Goal: Task Accomplishment & Management: Complete application form

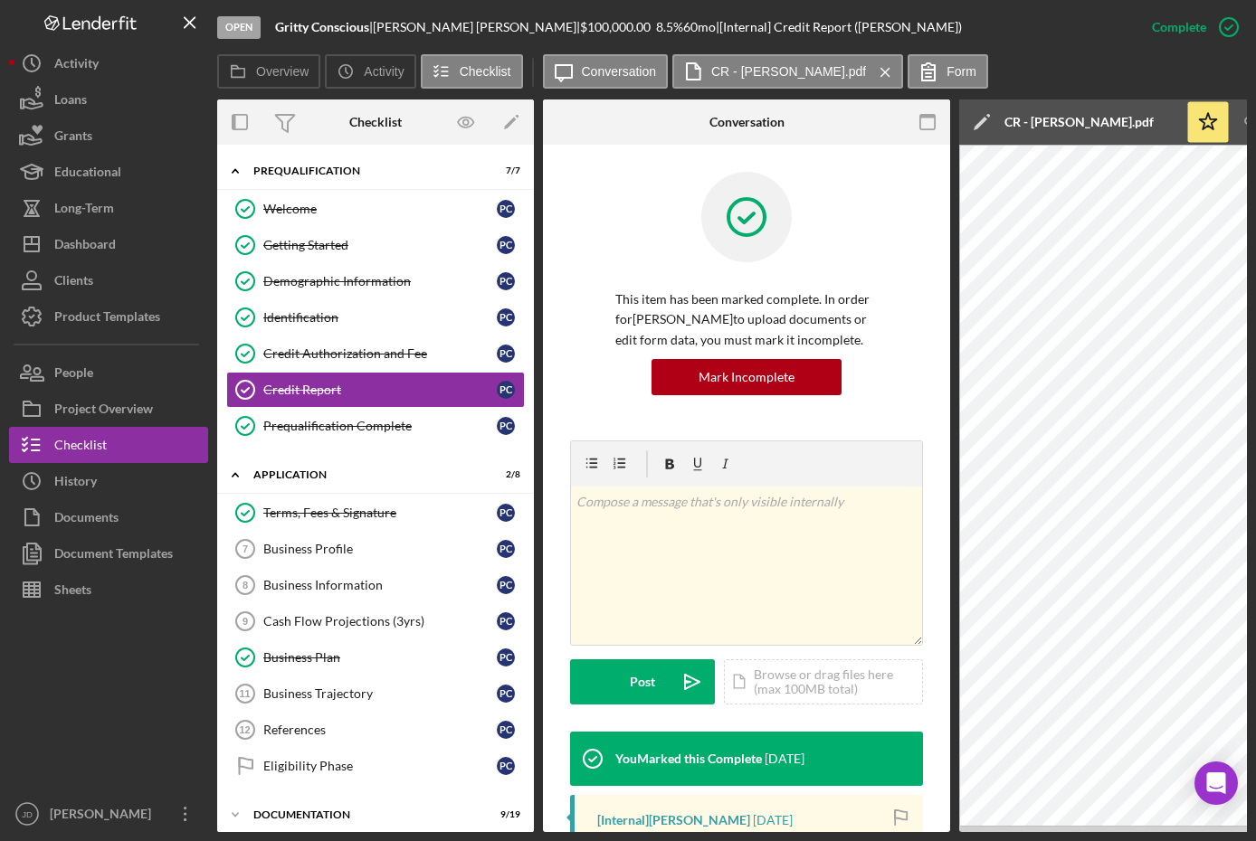
scroll to position [603, 0]
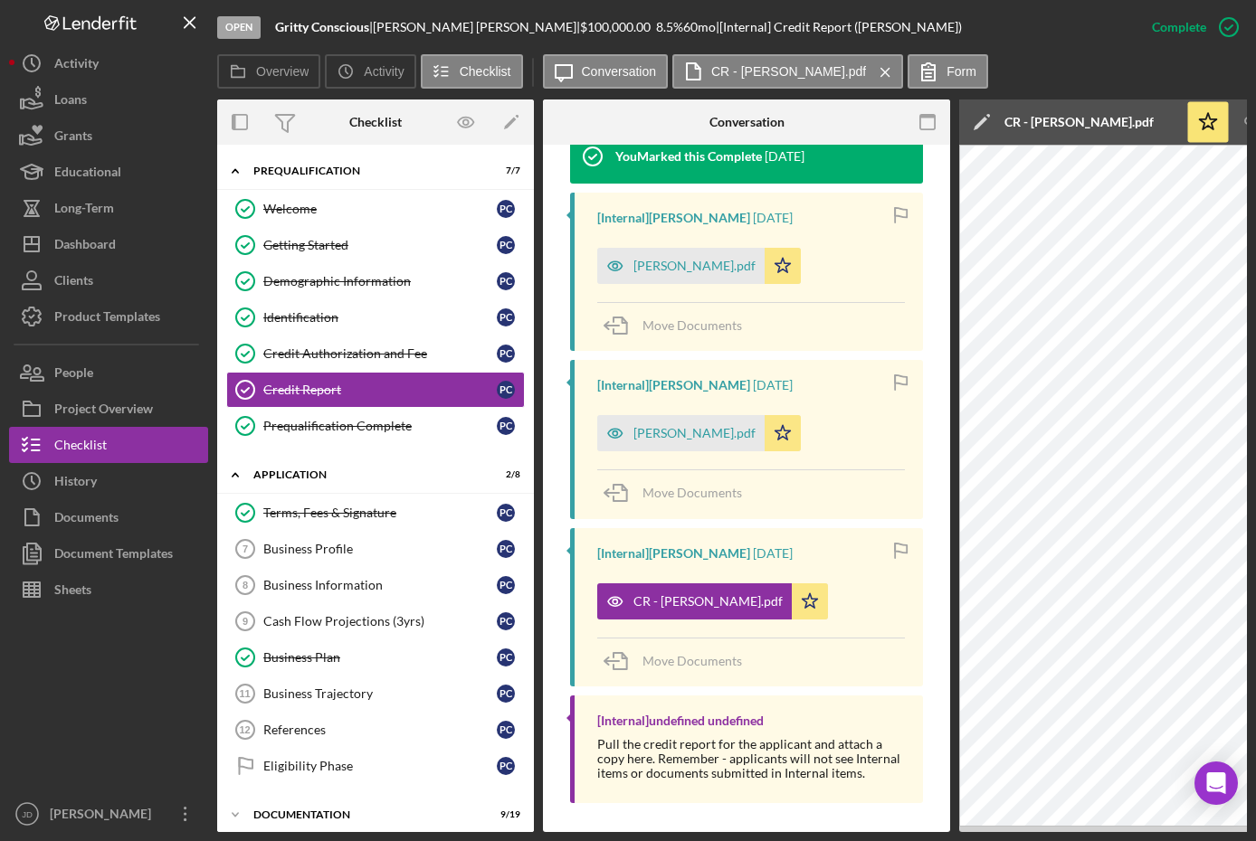
click at [621, 116] on div at bounding box center [611, 122] width 136 height 45
click at [101, 234] on div "Dashboard" at bounding box center [85, 246] width 62 height 41
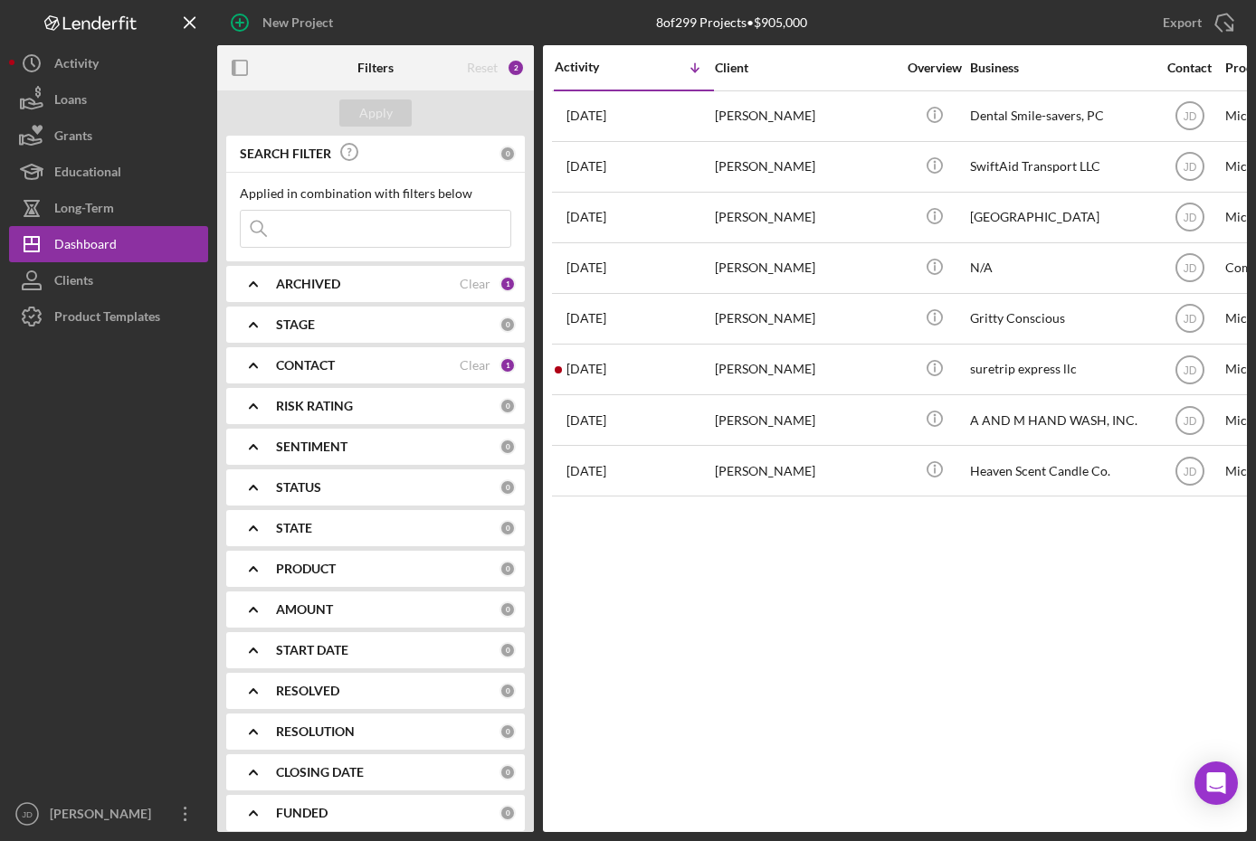
click at [261, 362] on icon "Icon/Expander" at bounding box center [253, 365] width 45 height 45
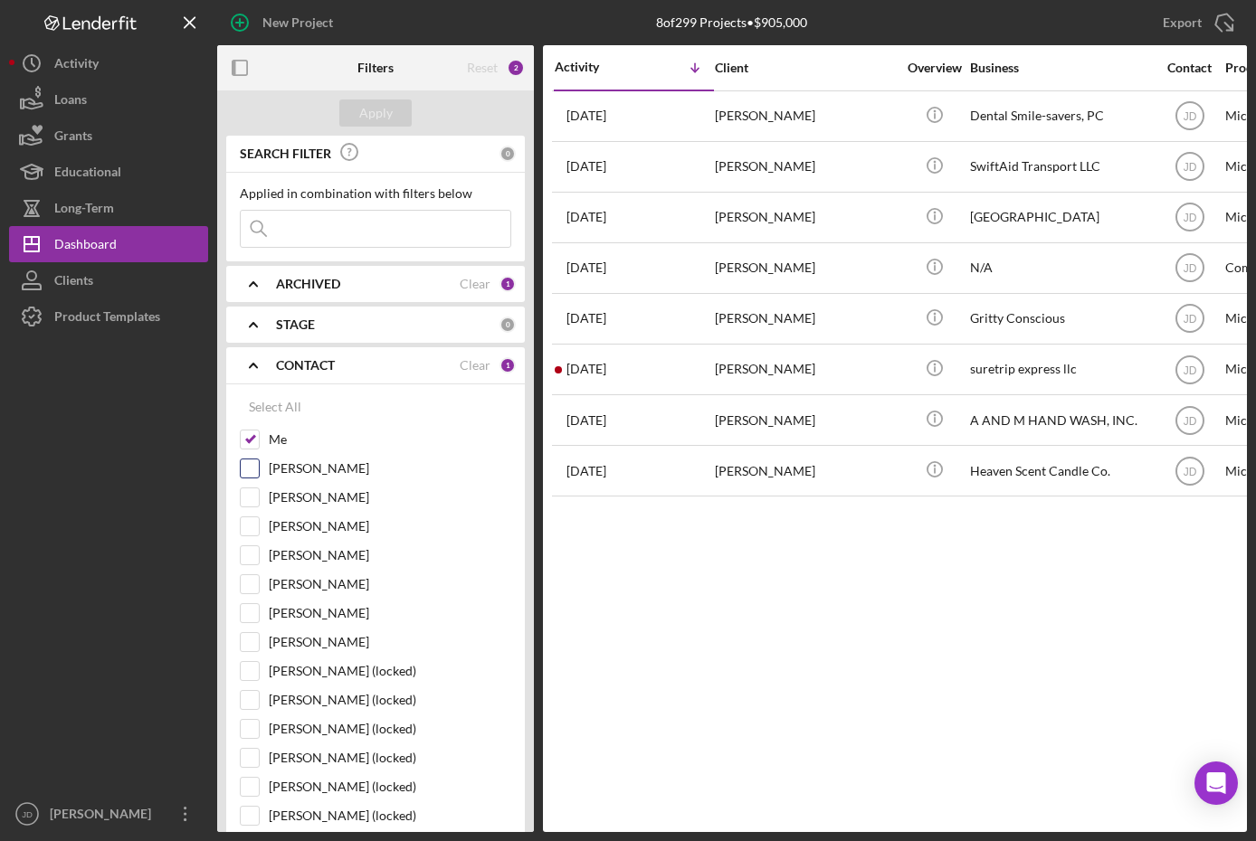
click at [246, 470] on input "[PERSON_NAME]" at bounding box center [250, 469] width 18 height 18
checkbox input "true"
click at [384, 111] on div "Apply" at bounding box center [375, 113] width 33 height 27
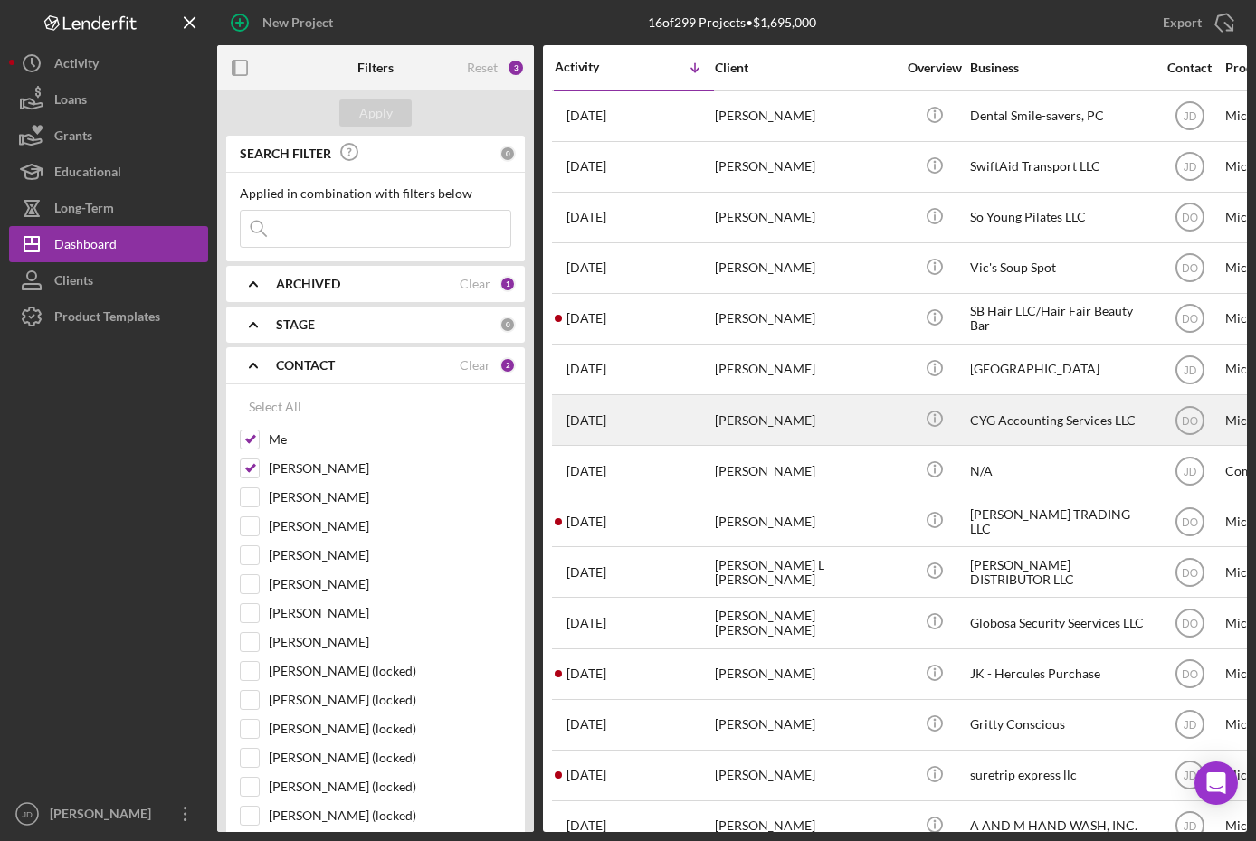
click at [770, 422] on div "[PERSON_NAME]" at bounding box center [805, 420] width 181 height 48
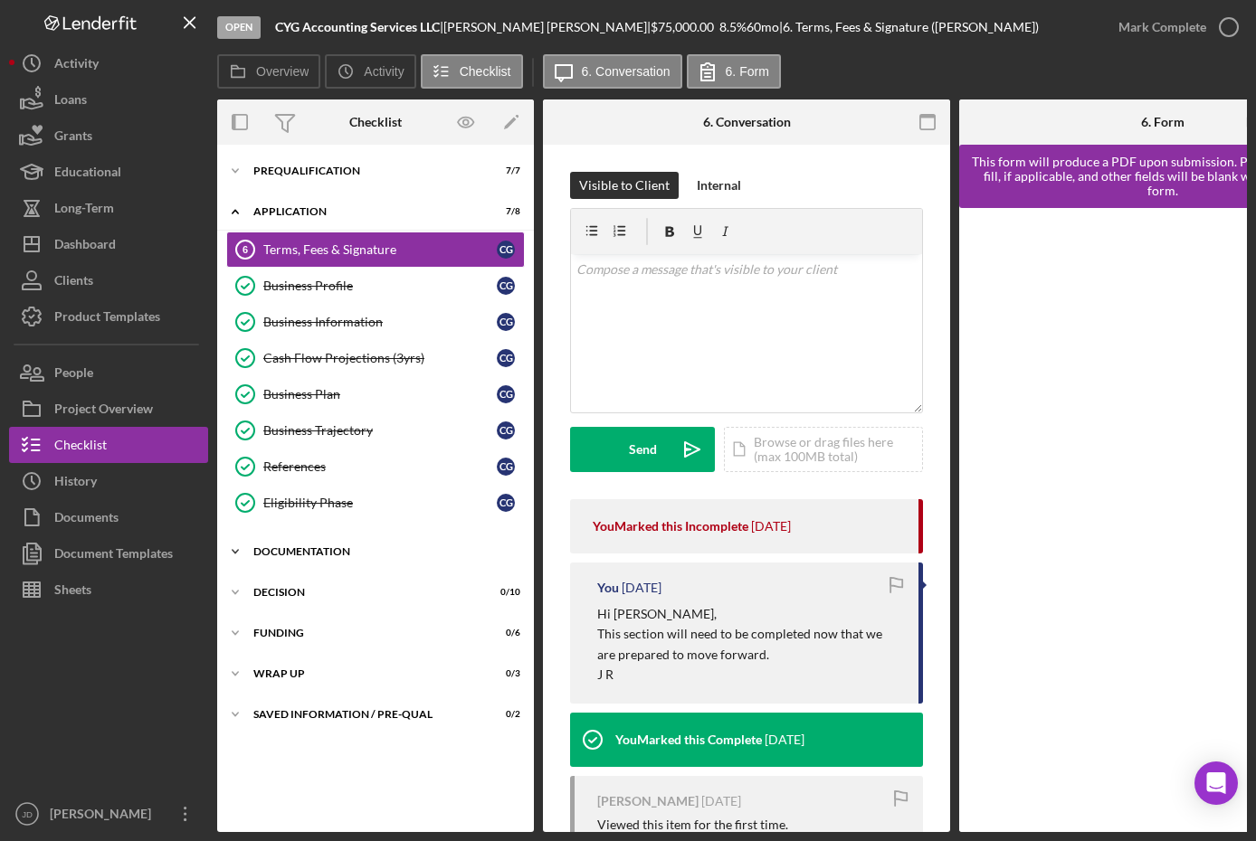
click at [231, 548] on icon "Icon/Expander" at bounding box center [235, 552] width 36 height 36
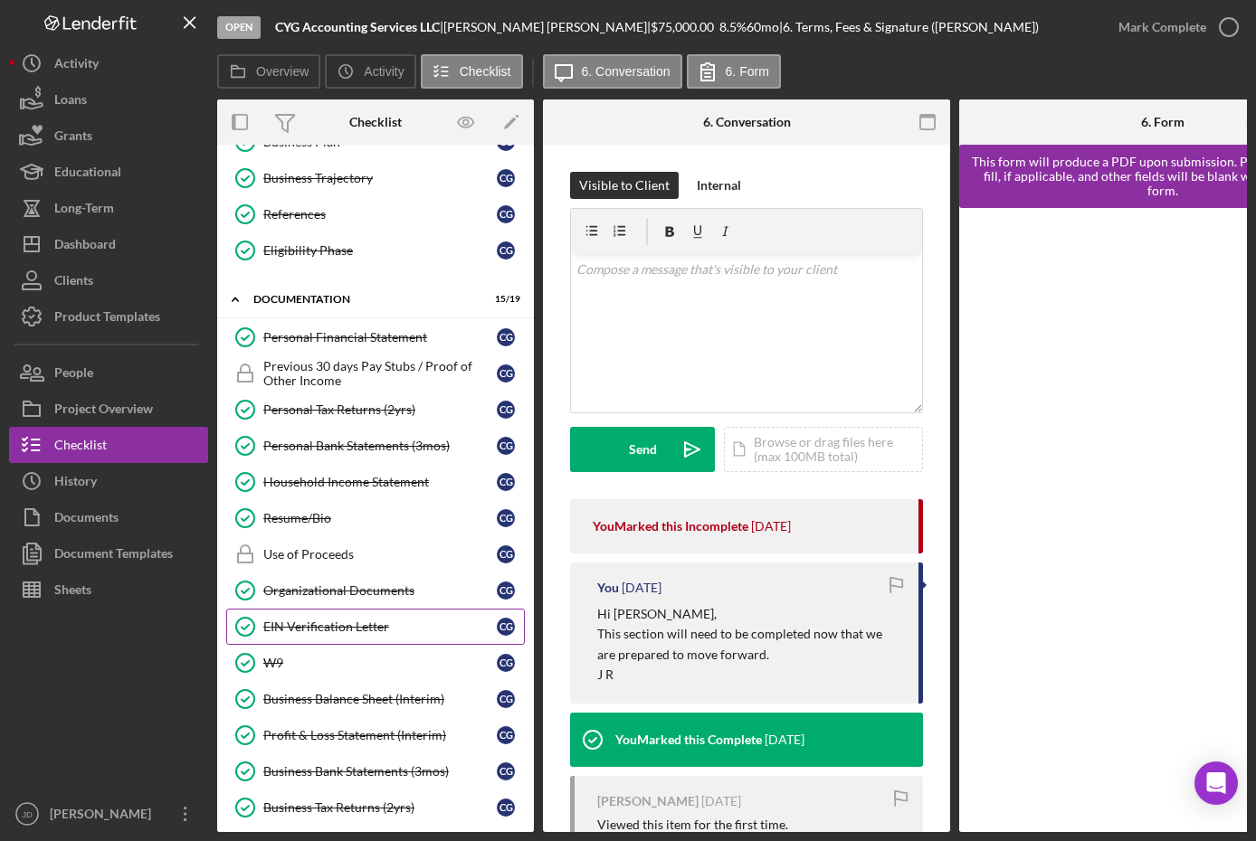
scroll to position [252, 0]
click at [365, 341] on div "Personal Financial Statement" at bounding box center [379, 338] width 233 height 14
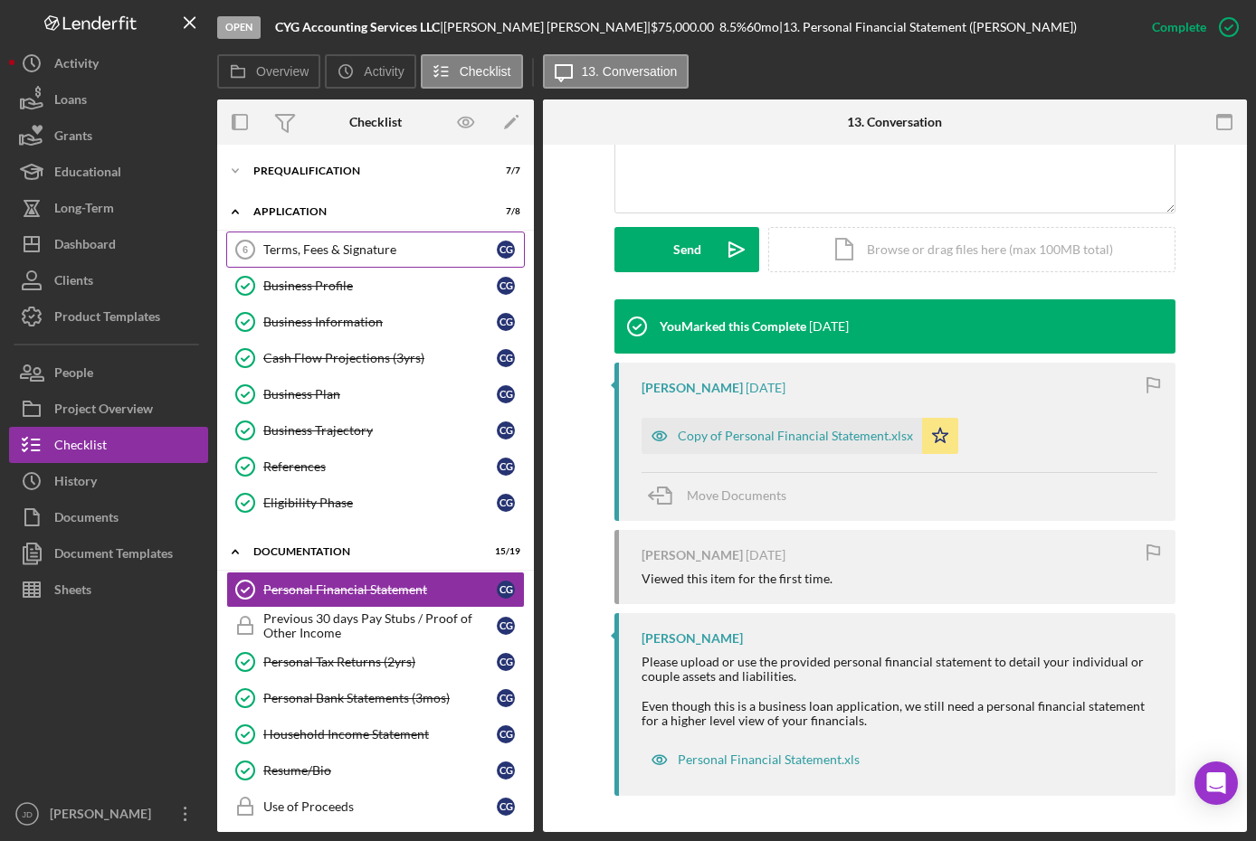
click at [340, 251] on div "Terms, Fees & Signature" at bounding box center [379, 249] width 233 height 14
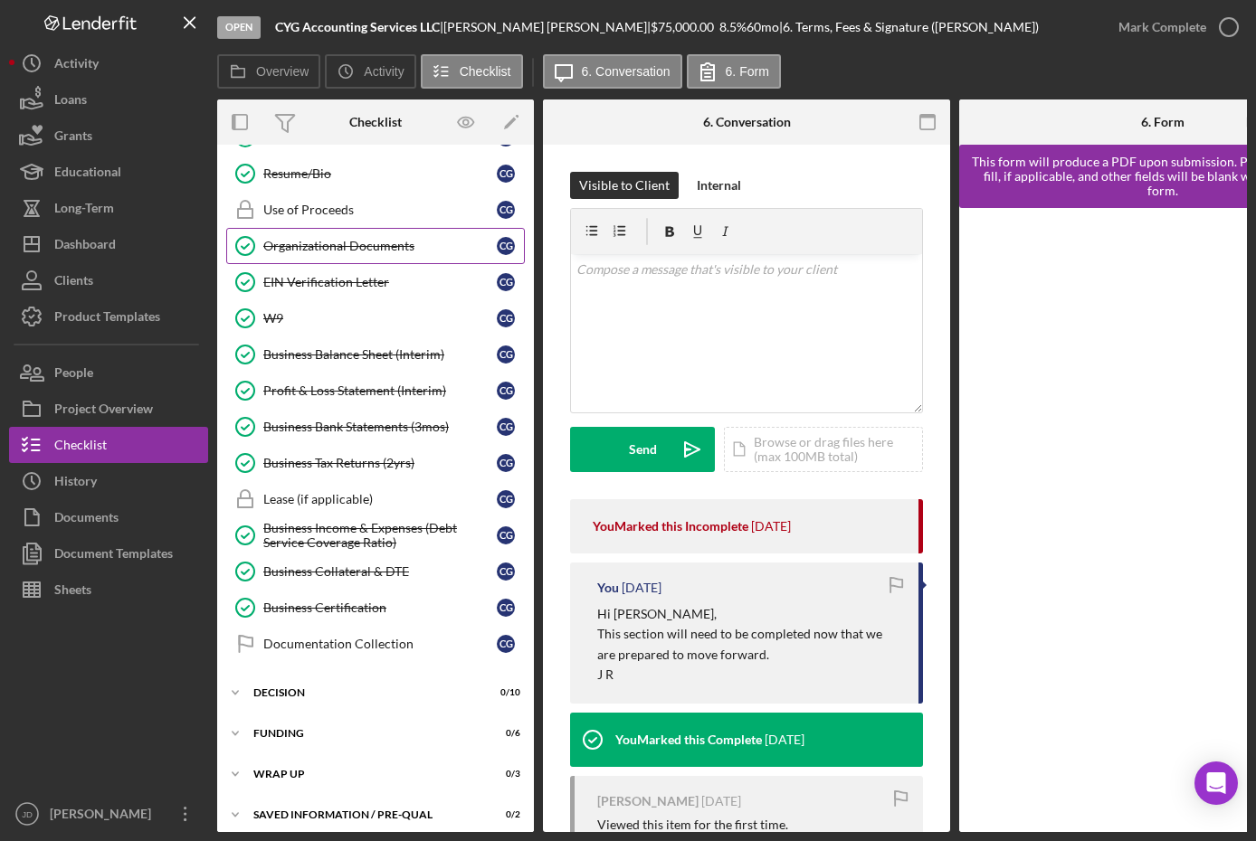
scroll to position [613, 0]
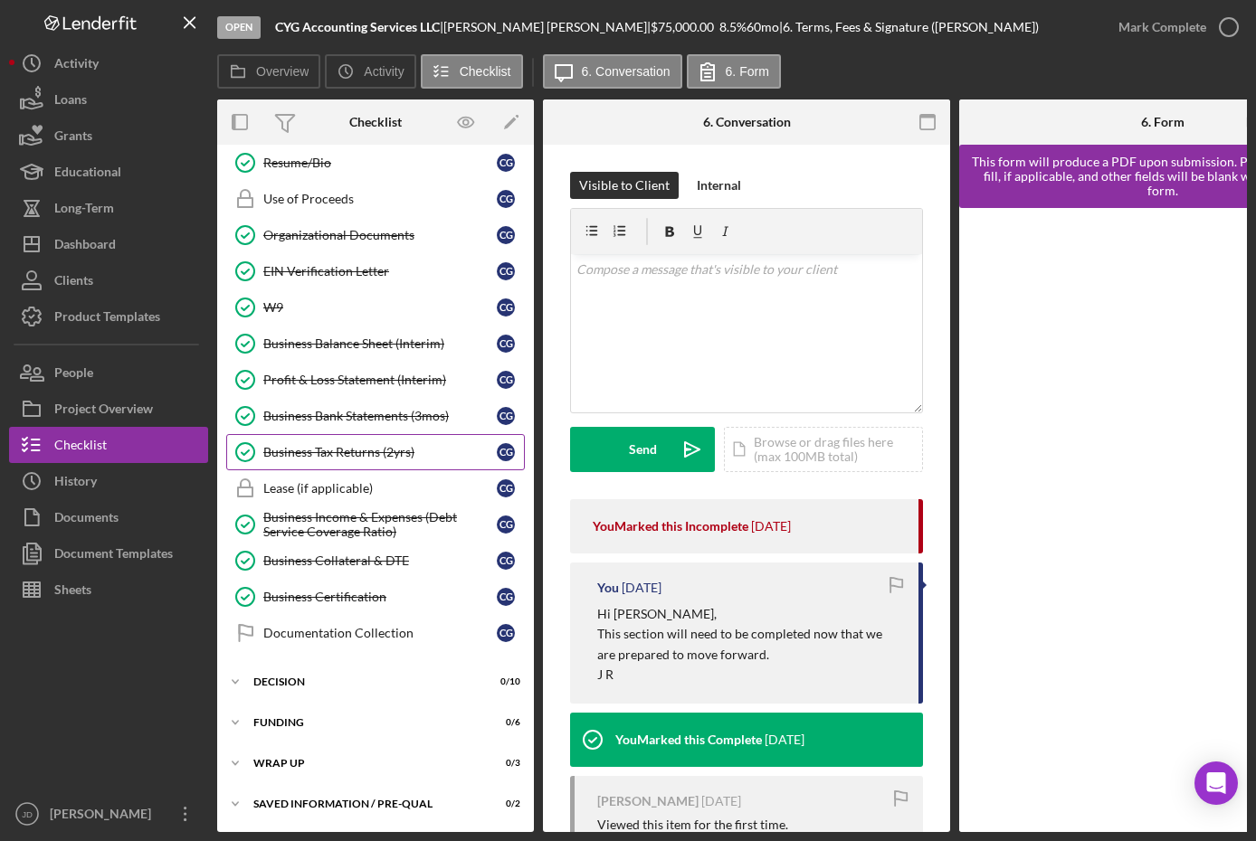
click at [347, 445] on div "Business Tax Returns (2yrs)" at bounding box center [379, 452] width 233 height 14
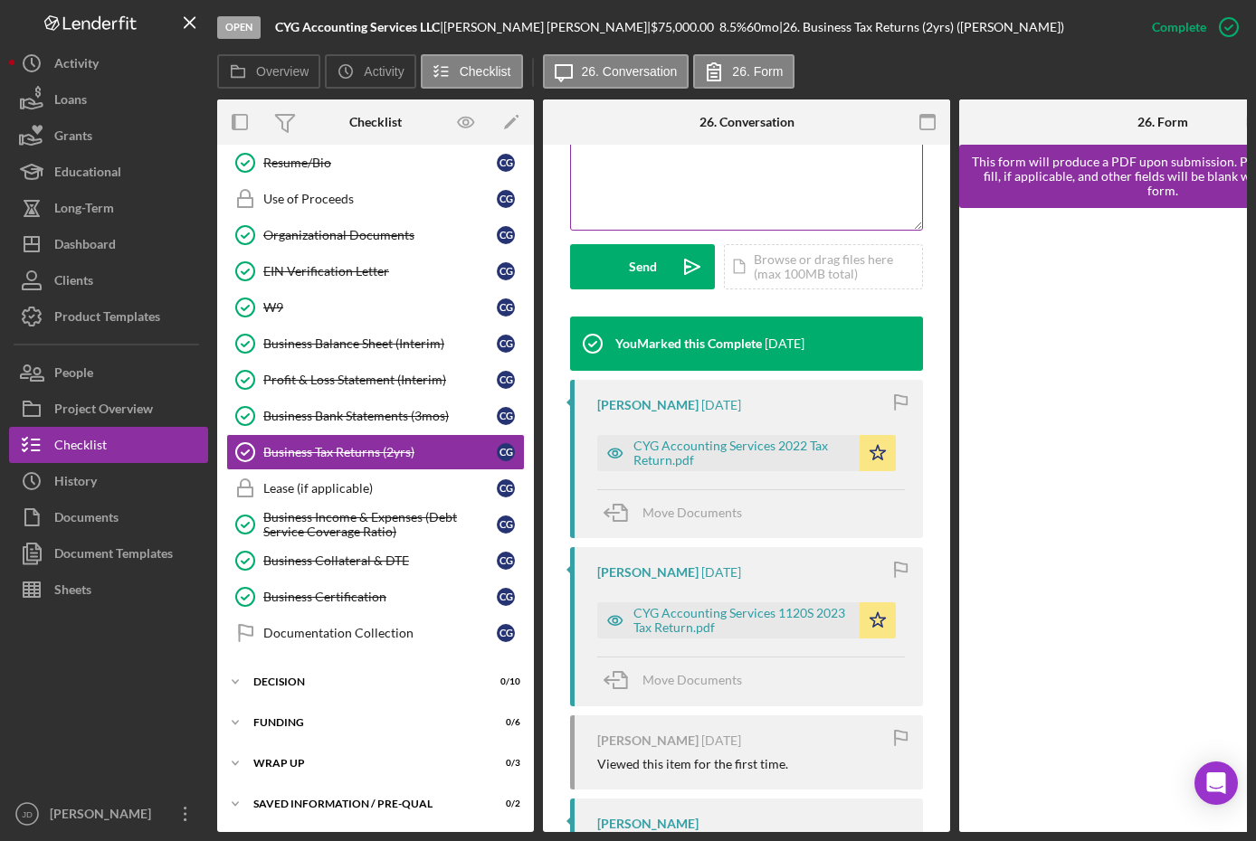
scroll to position [452, 0]
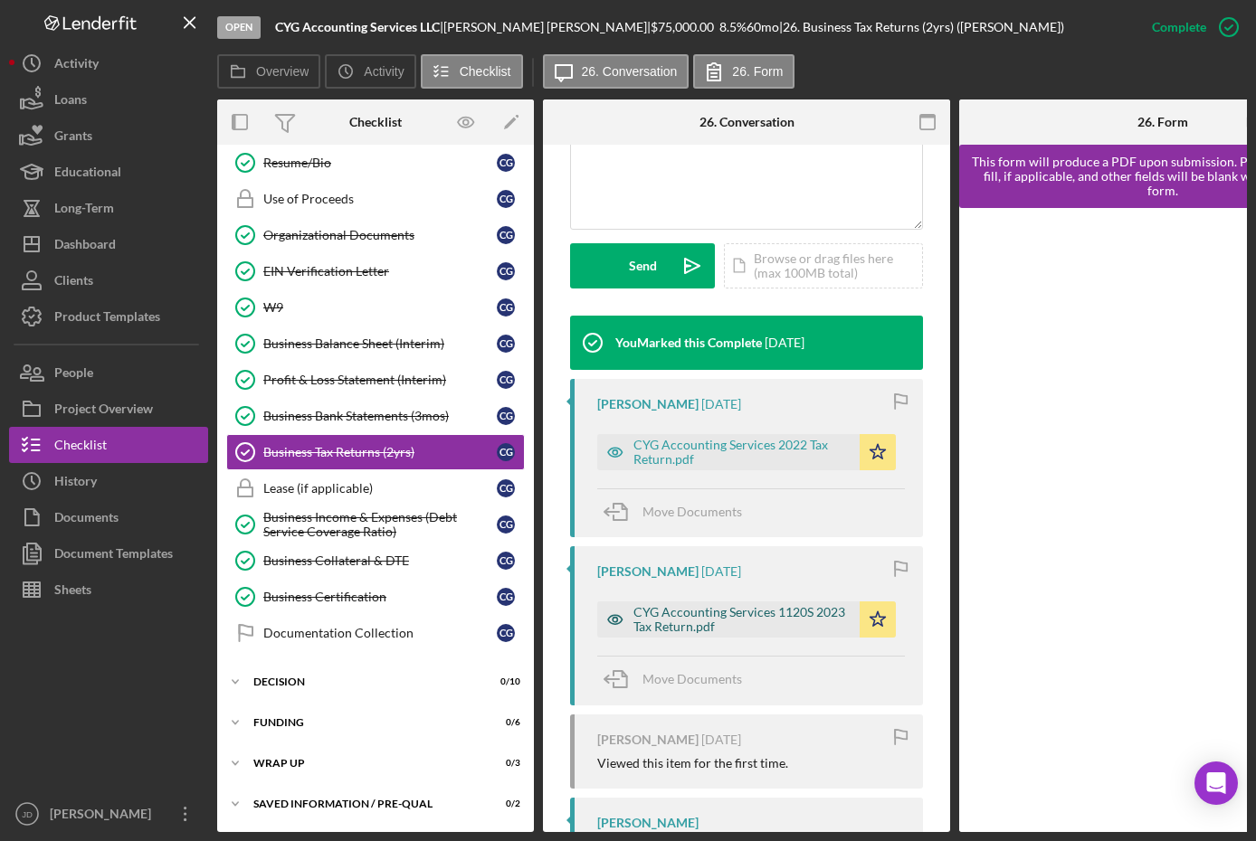
click at [774, 610] on div "CYG Accounting Services 1120S 2023 Tax Return.pdf" at bounding box center [741, 619] width 217 height 29
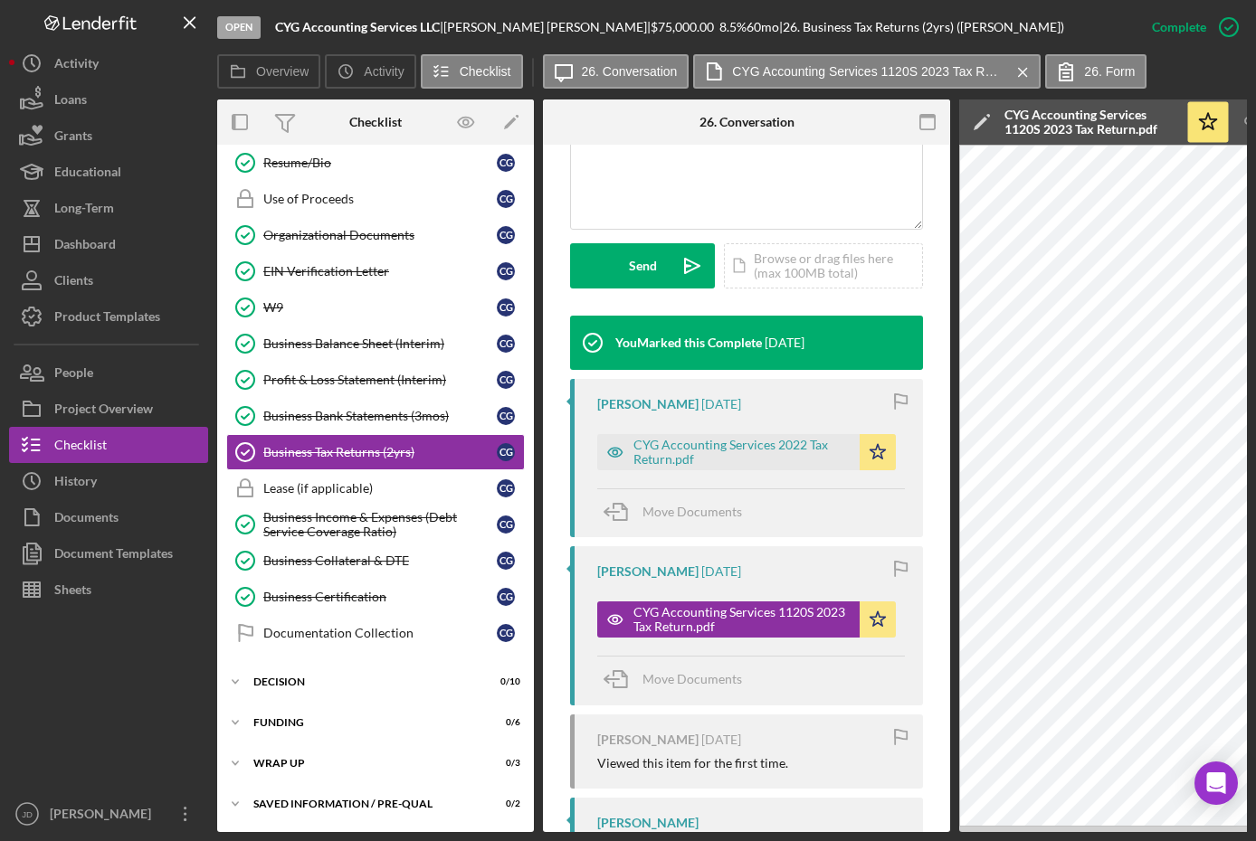
drag, startPoint x: 783, startPoint y: 826, endPoint x: 801, endPoint y: 830, distance: 18.5
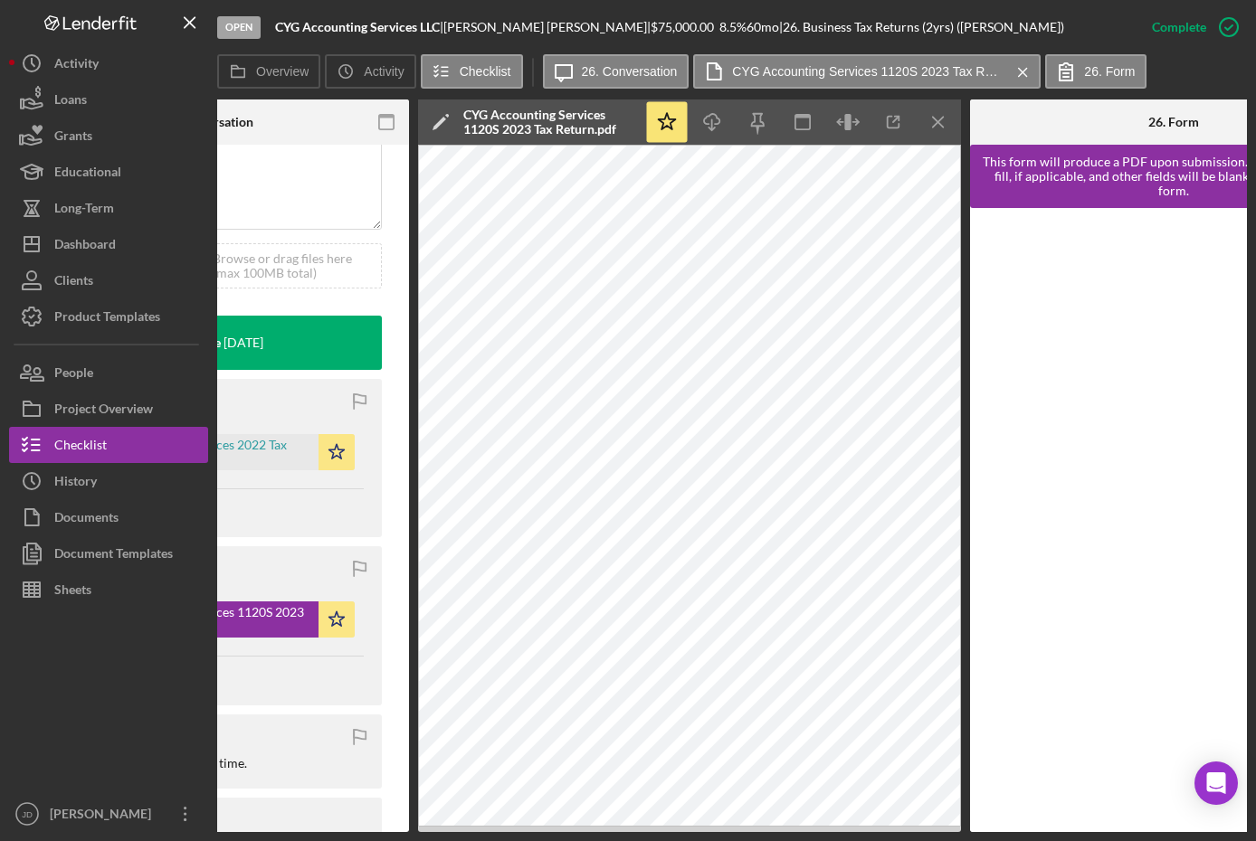
scroll to position [0, 534]
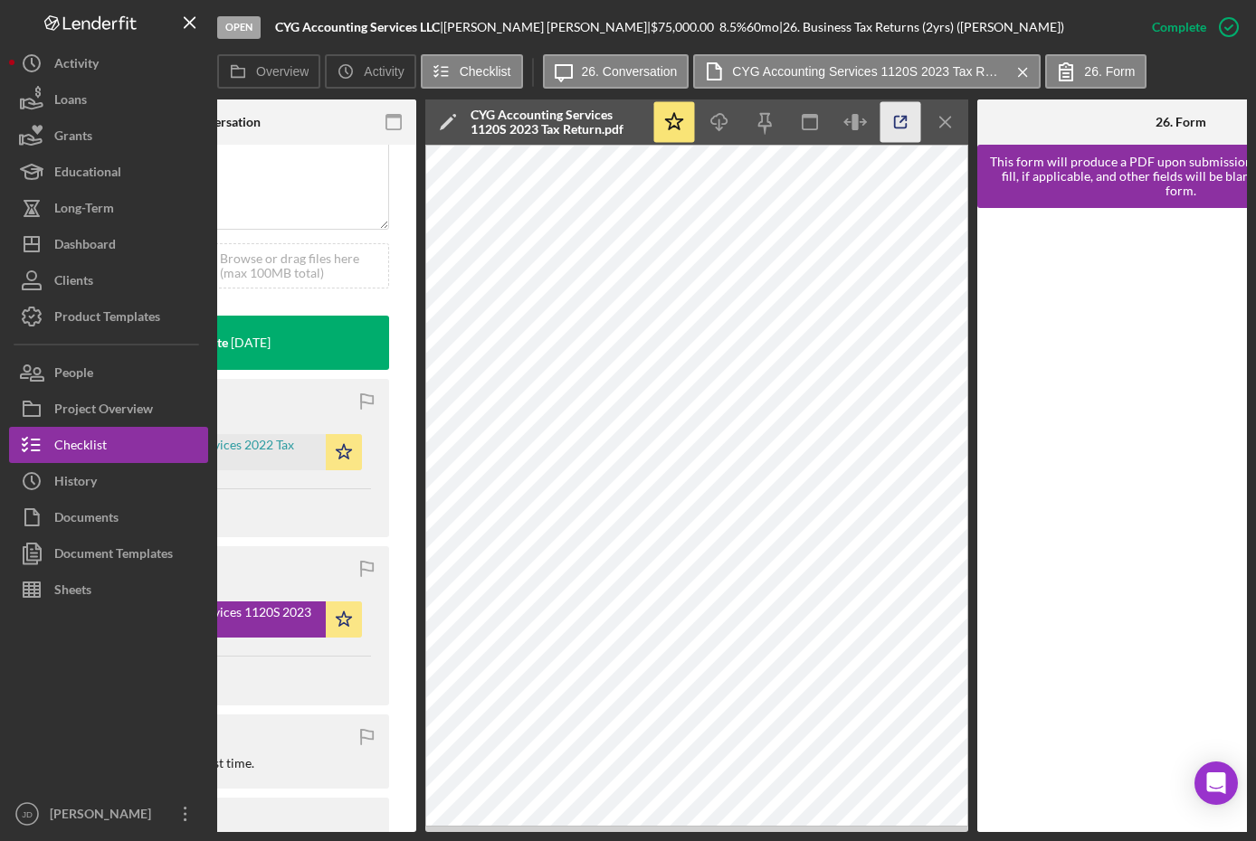
click at [897, 118] on icon "button" at bounding box center [900, 122] width 41 height 41
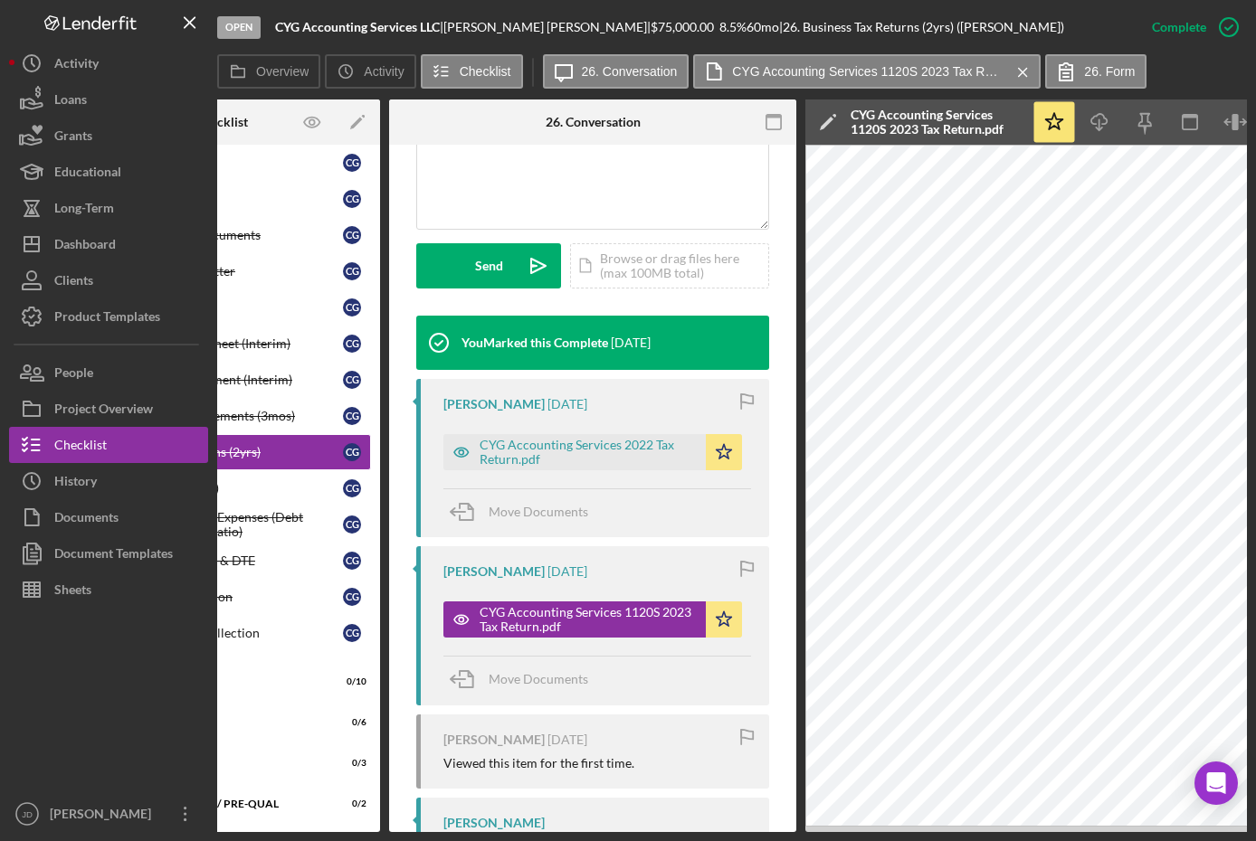
scroll to position [0, 98]
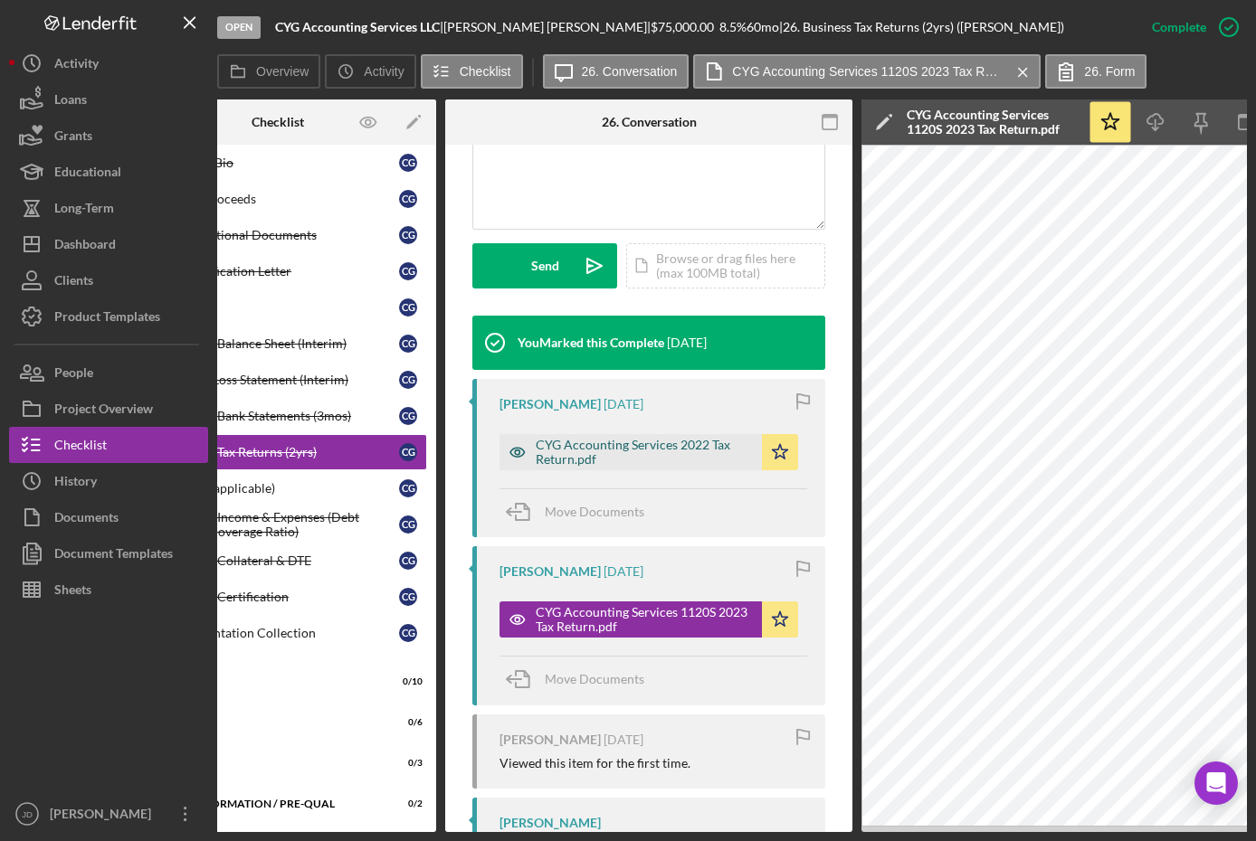
click at [604, 440] on div "CYG Accounting Services 2022 Tax Return.pdf" at bounding box center [644, 452] width 217 height 29
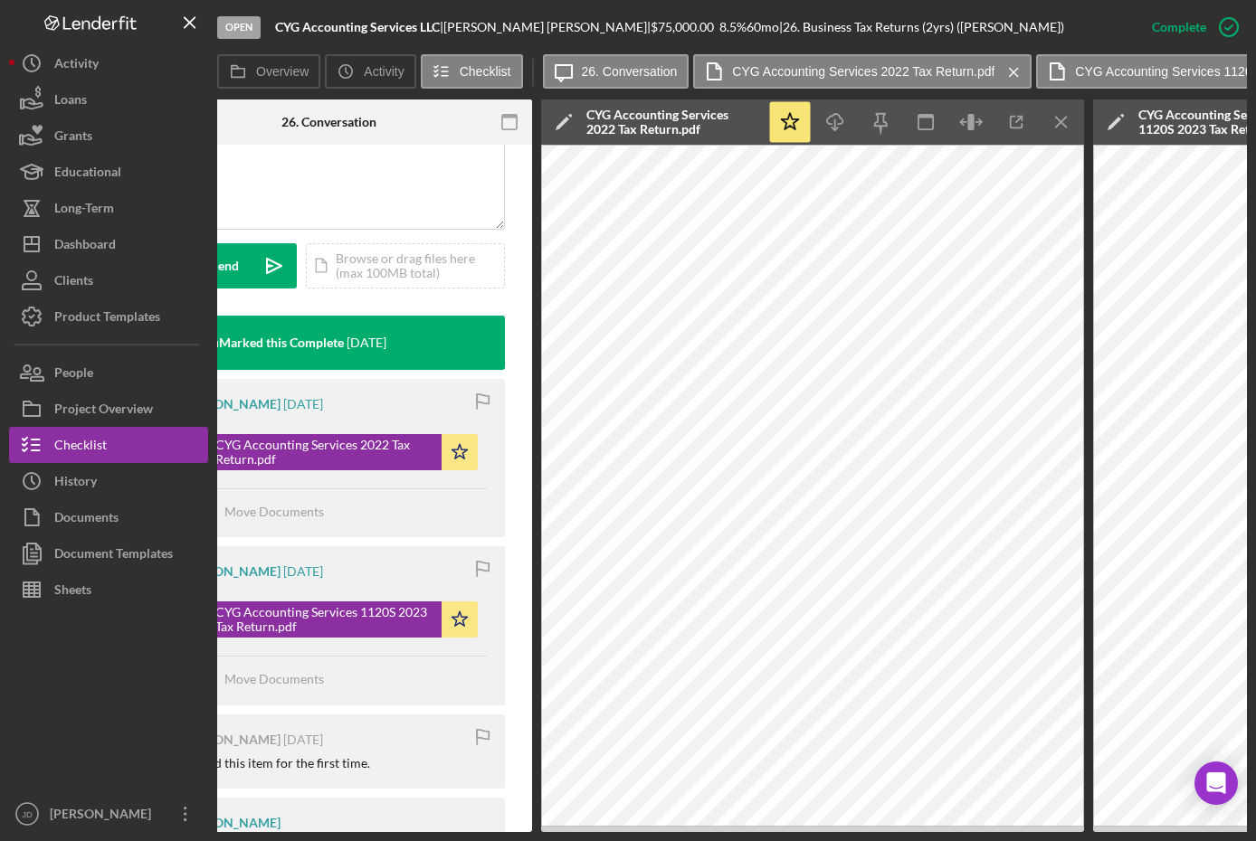
scroll to position [0, 422]
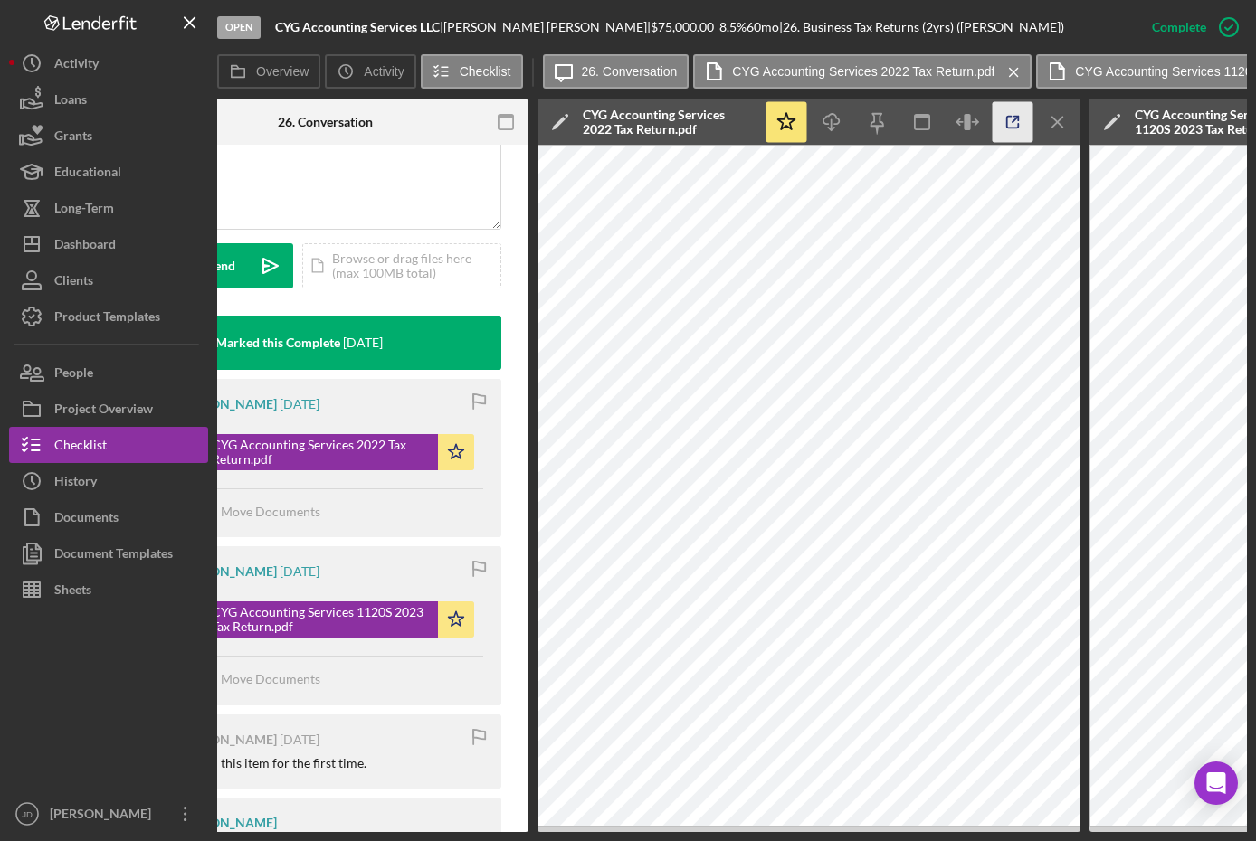
click at [1012, 121] on line "button" at bounding box center [1014, 119] width 5 height 5
drag, startPoint x: 483, startPoint y: 826, endPoint x: 366, endPoint y: 826, distance: 117.6
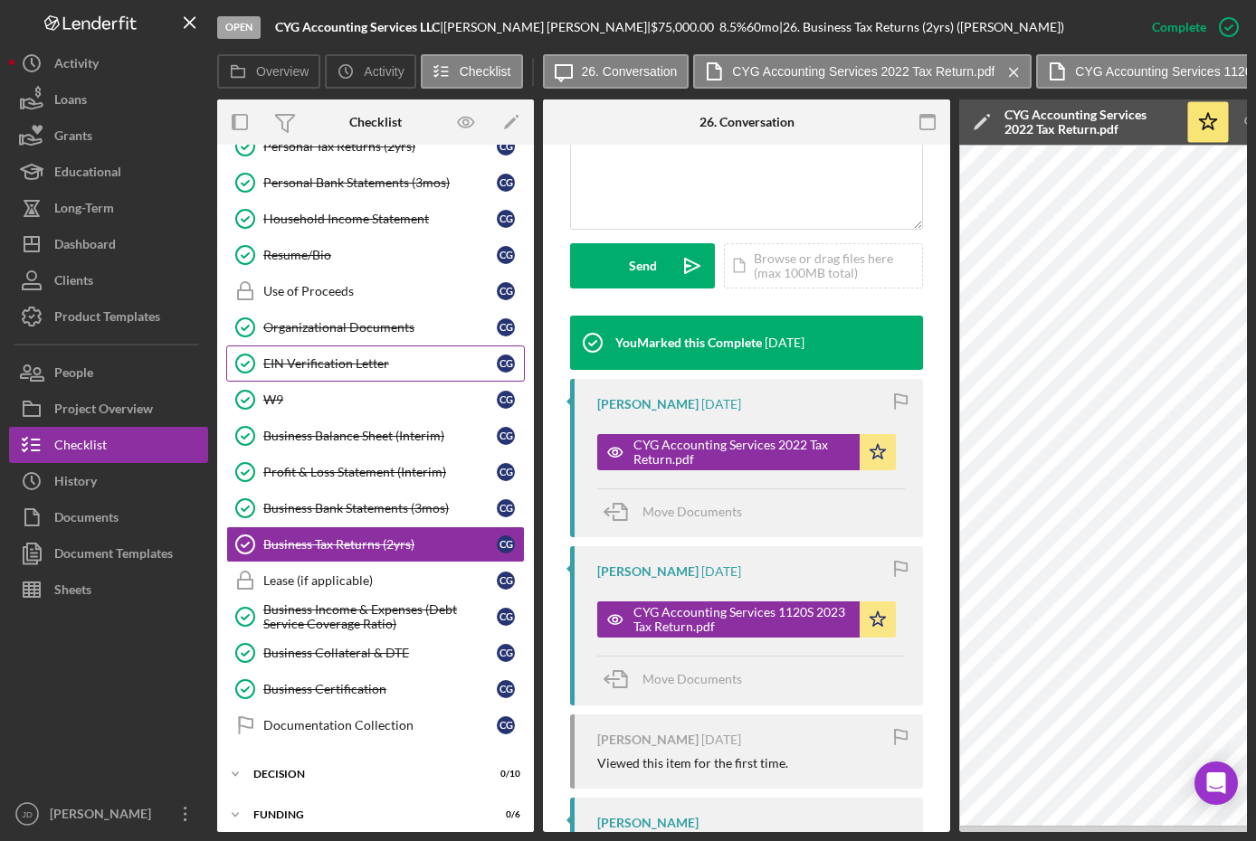
scroll to position [432, 0]
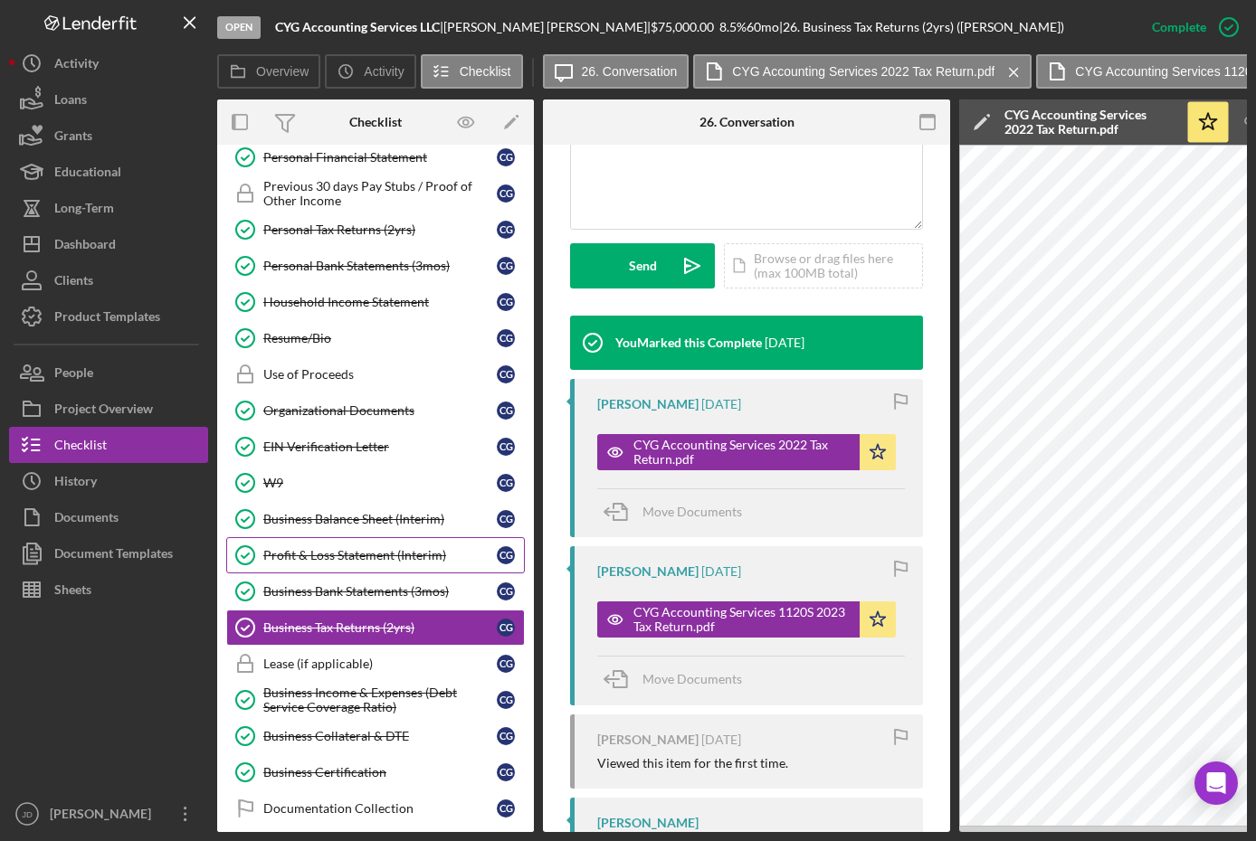
click at [344, 550] on div "Profit & Loss Statement (Interim)" at bounding box center [379, 555] width 233 height 14
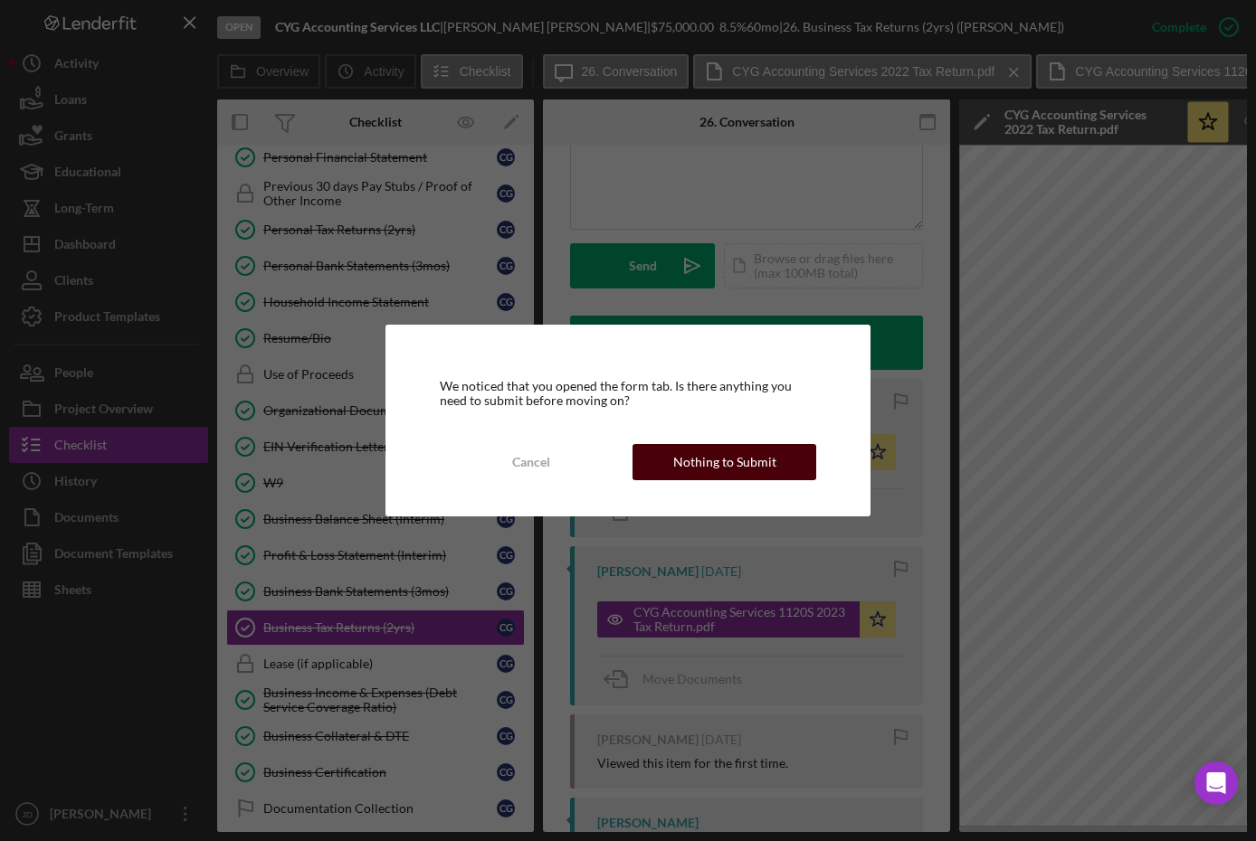
click at [695, 461] on div "Nothing to Submit" at bounding box center [724, 462] width 103 height 36
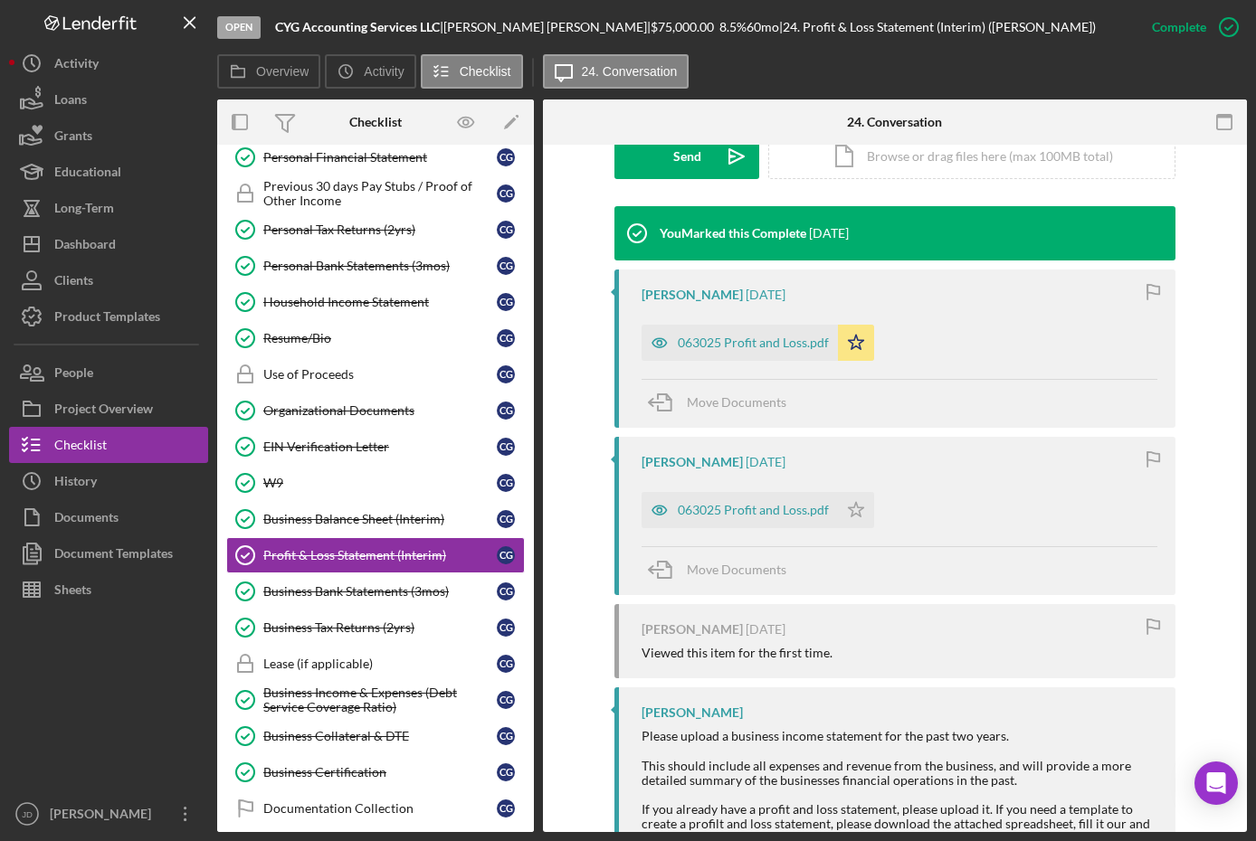
scroll to position [543, 0]
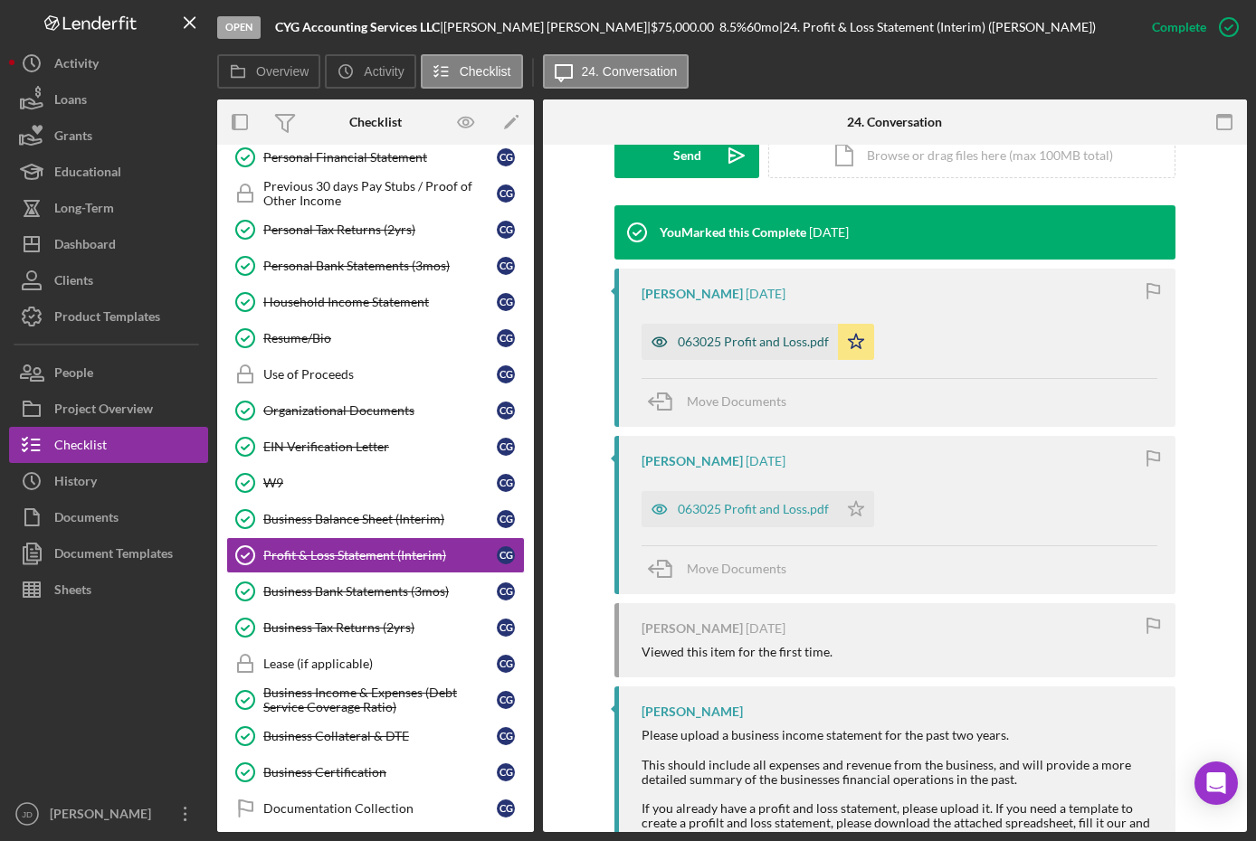
click at [744, 338] on div "063025 Profit and Loss.pdf" at bounding box center [753, 342] width 151 height 14
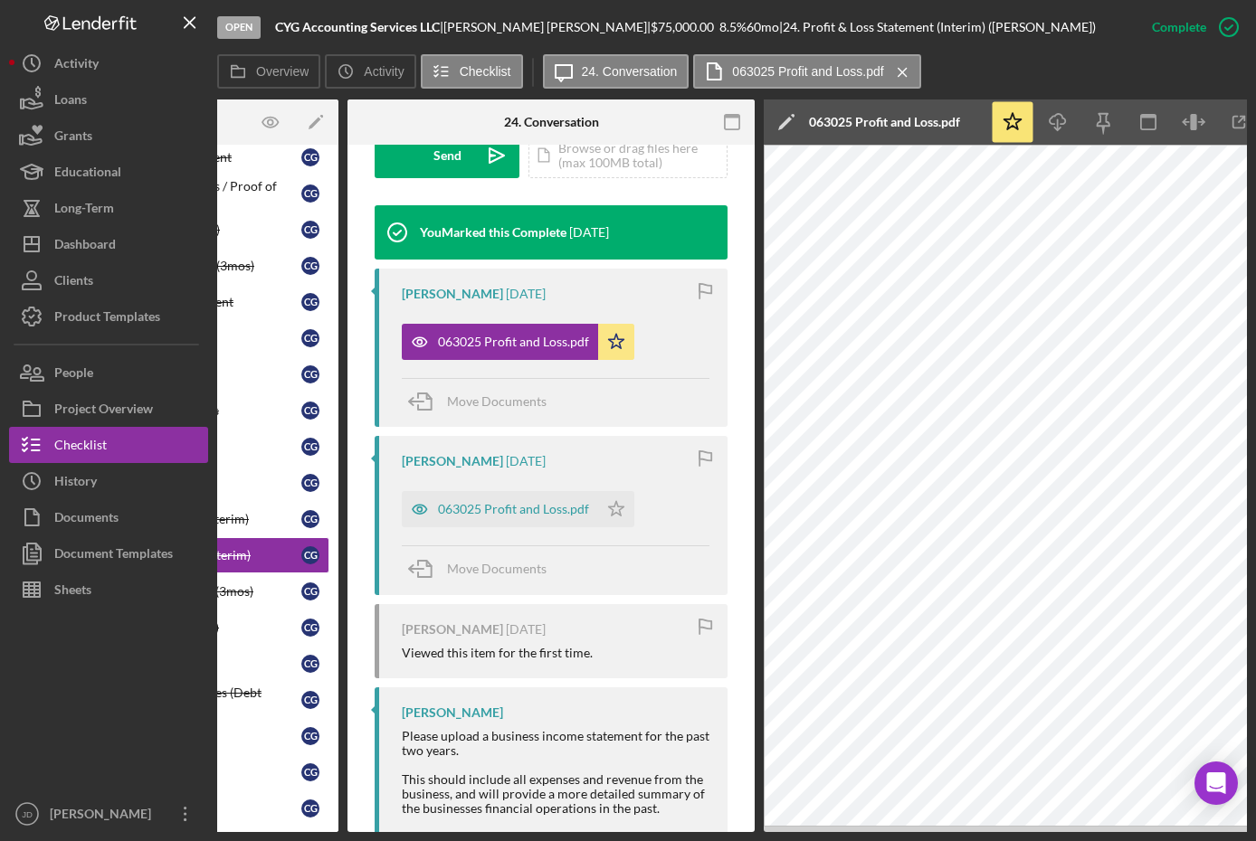
scroll to position [0, 255]
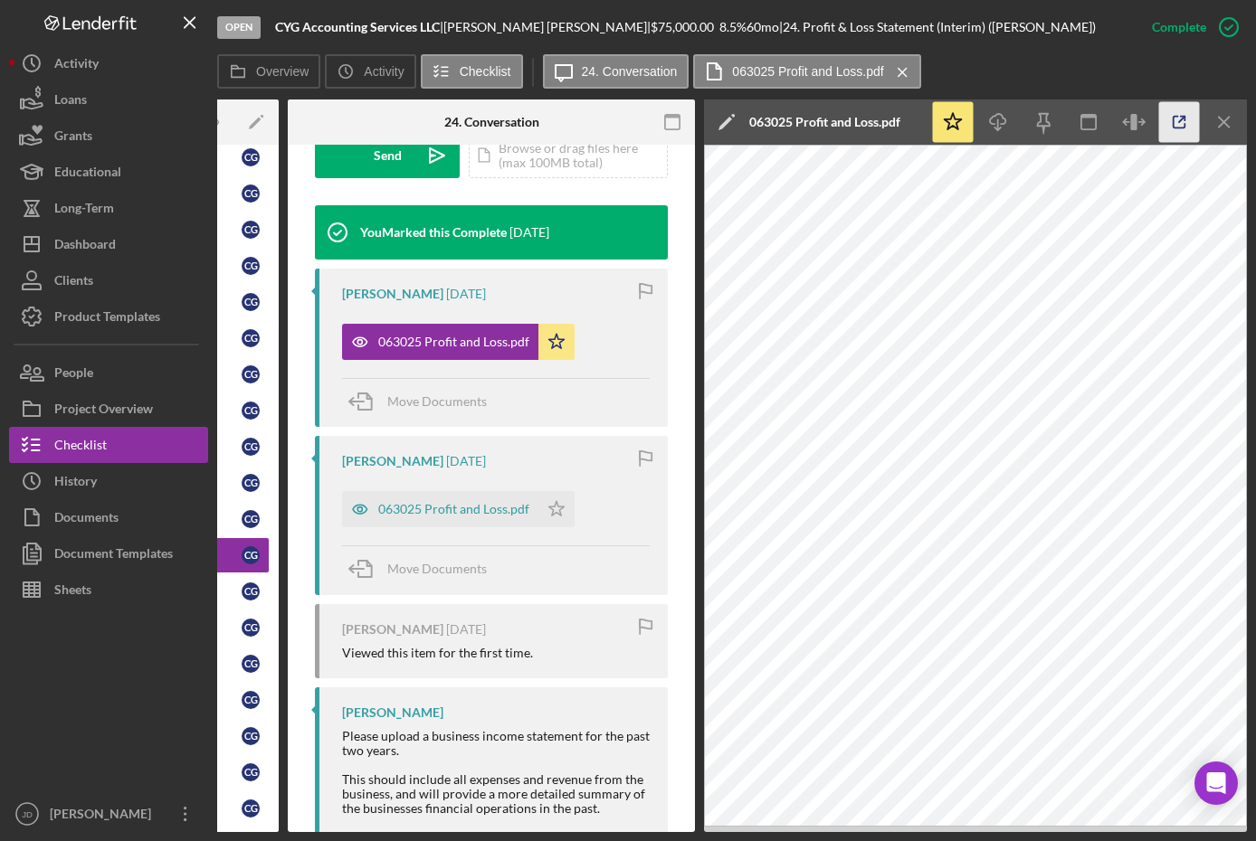
click at [1178, 120] on icon "button" at bounding box center [1179, 122] width 41 height 41
drag, startPoint x: 486, startPoint y: 823, endPoint x: 400, endPoint y: 821, distance: 86.0
click at [400, 821] on div "Please upload a business income statement for the past two years. This should i…" at bounding box center [496, 809] width 308 height 160
click at [995, 122] on icon "Icon/Download" at bounding box center [998, 122] width 41 height 41
